Goal: Task Accomplishment & Management: Manage account settings

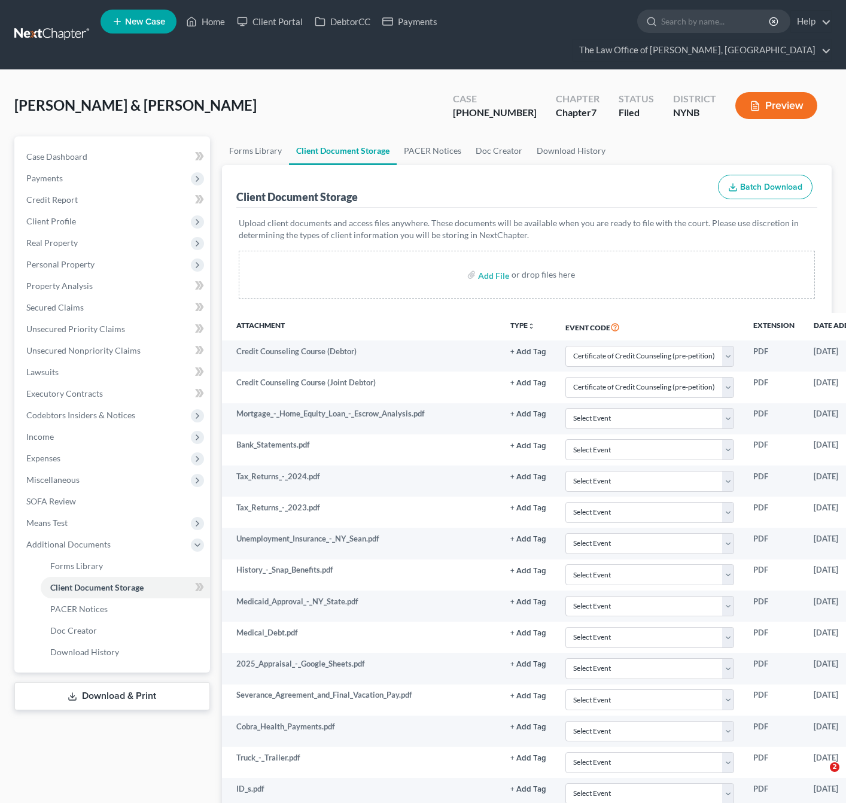
select select "1"
select select "5"
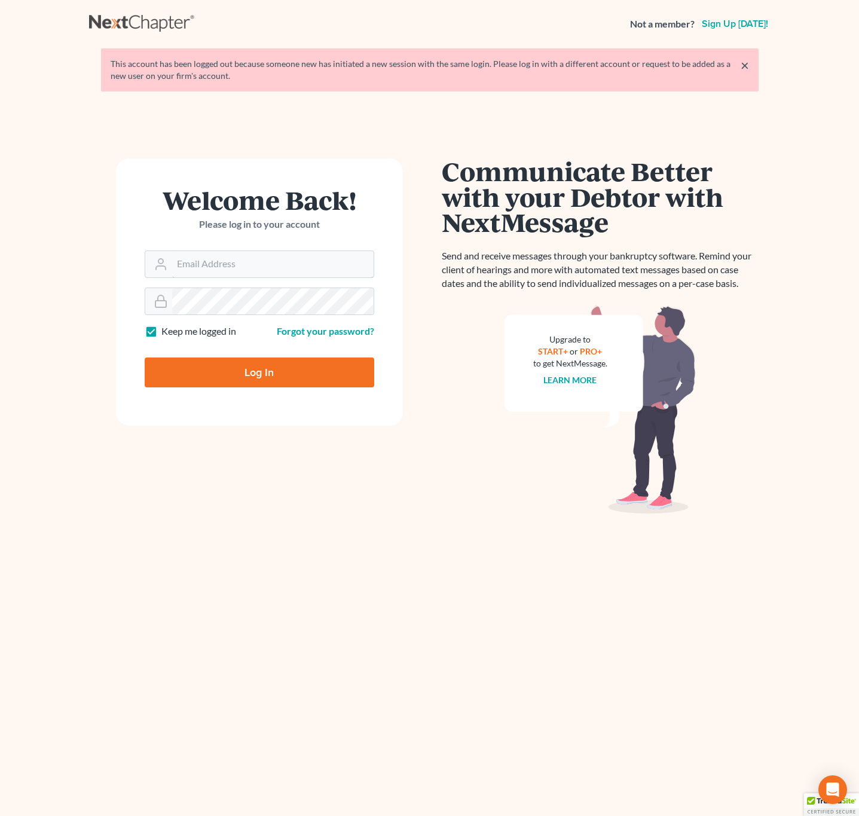
type input "pa@mvnlaw.com"
click at [245, 370] on input "Log In" at bounding box center [260, 373] width 230 height 30
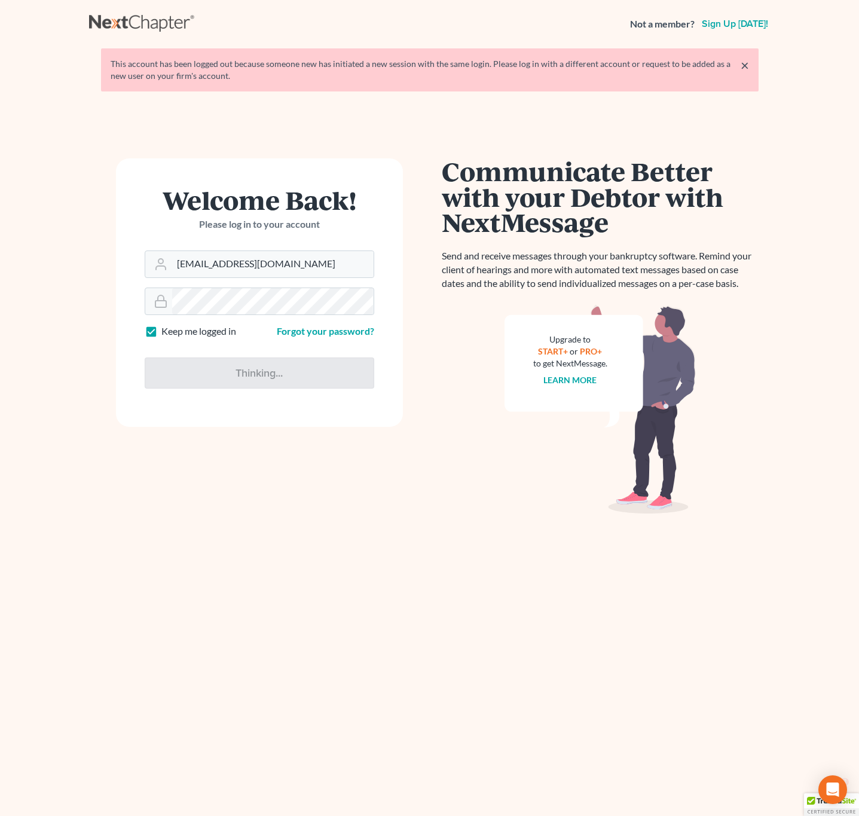
type input "Thinking..."
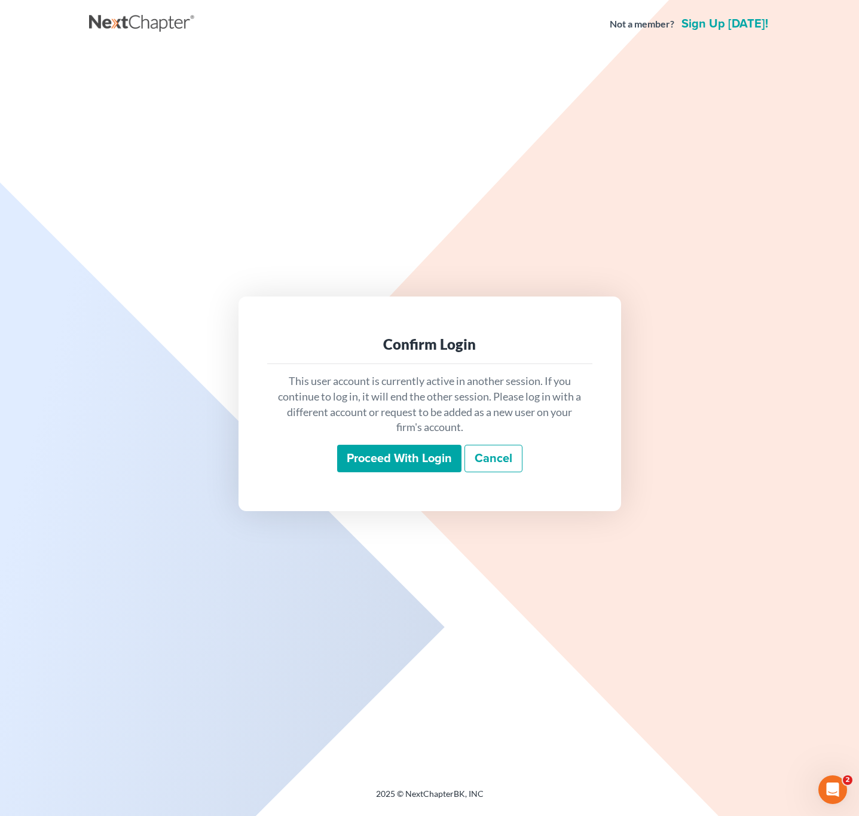
click at [391, 460] on input "Proceed with login" at bounding box center [399, 459] width 124 height 28
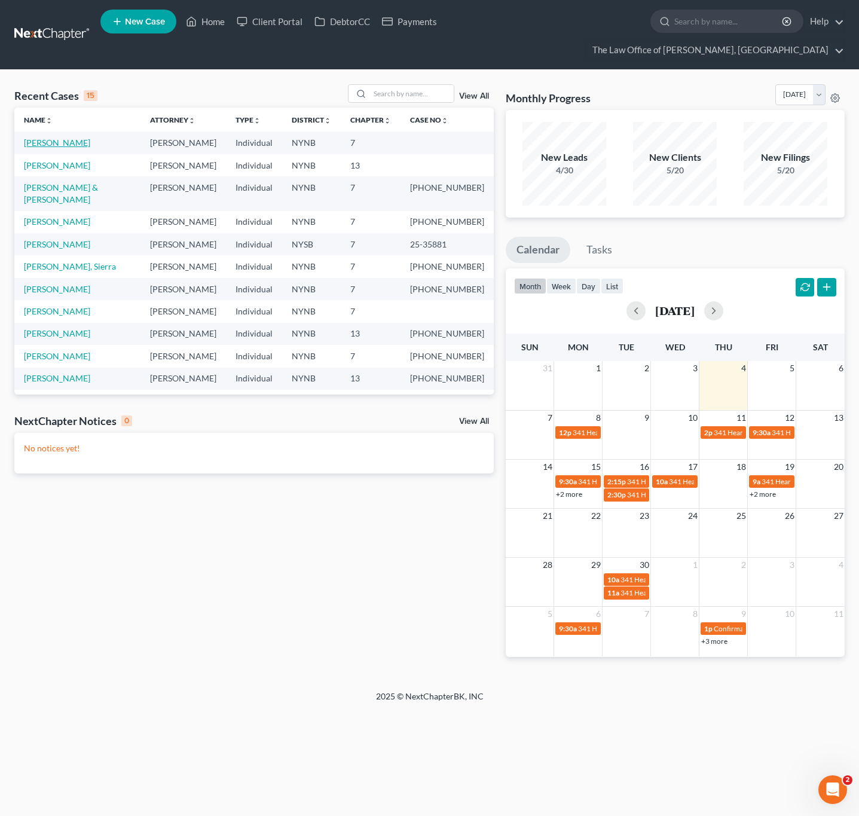
click at [65, 139] on link "[PERSON_NAME]" at bounding box center [57, 143] width 66 height 10
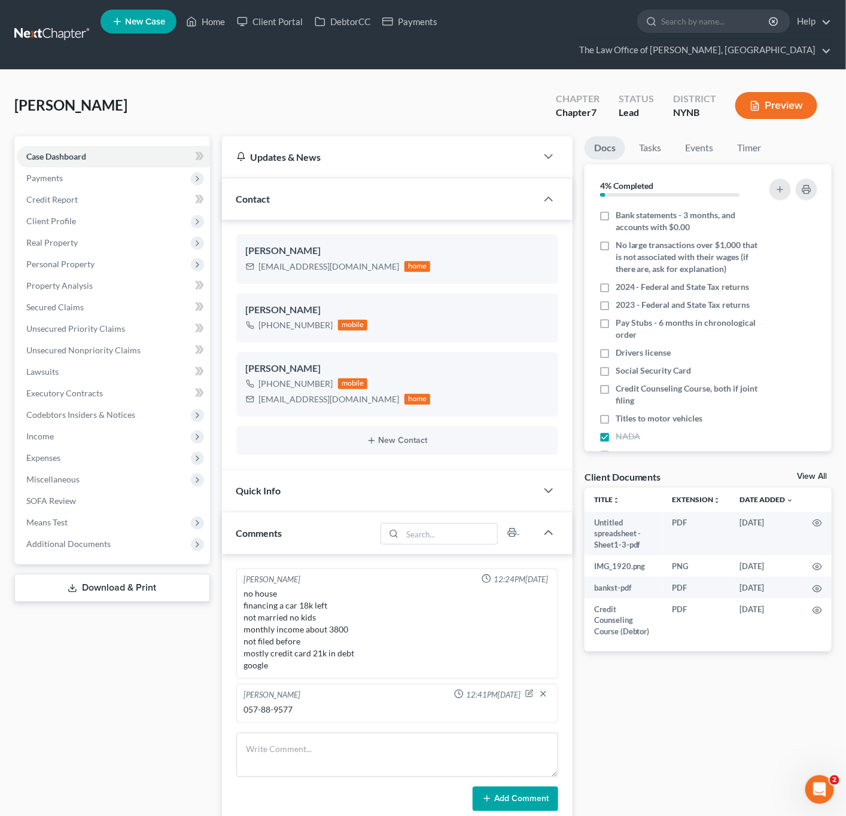
click at [801, 474] on link "View All" at bounding box center [812, 476] width 30 height 8
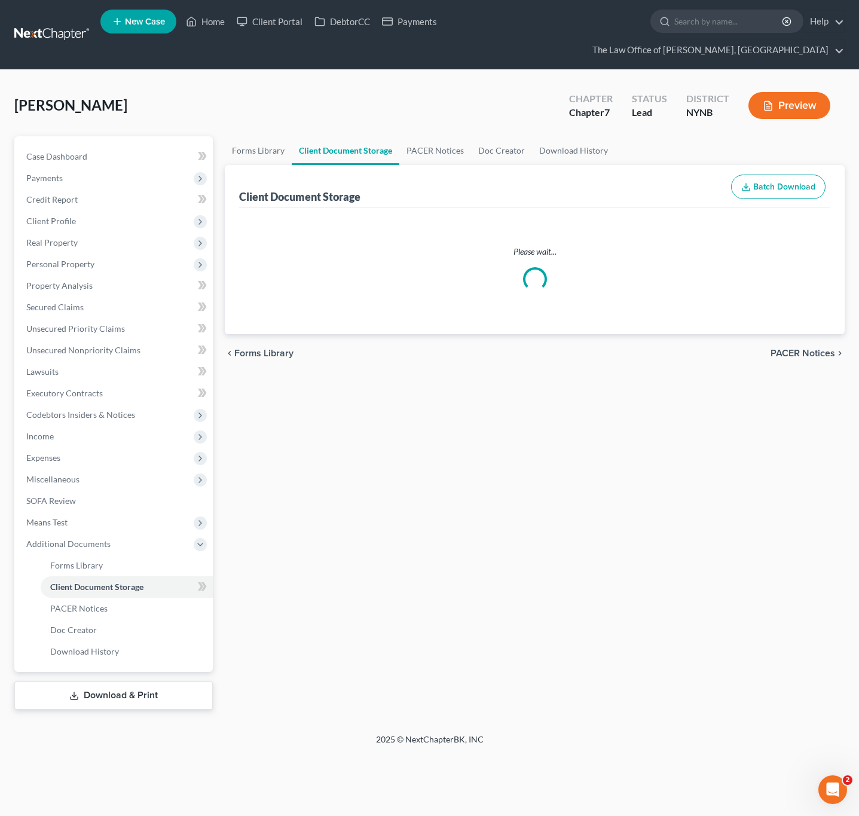
select select "1"
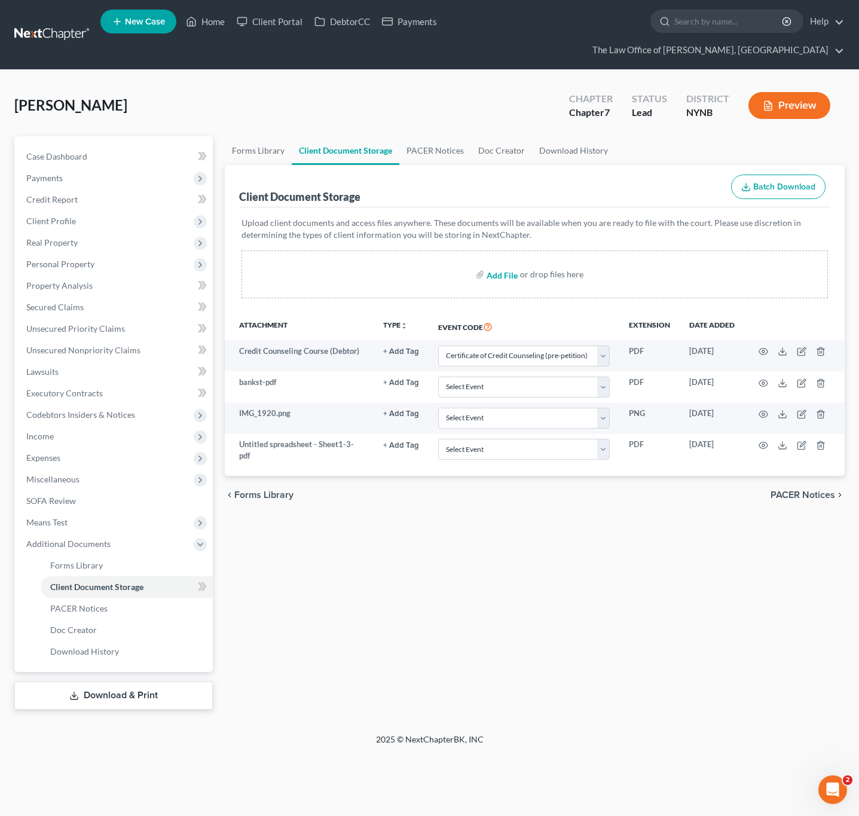
click at [502, 276] on input "file" at bounding box center [501, 275] width 29 height 22
type input "C:\fakepath\paystub anas.pdf"
select select "1"
